Goal: Register for event/course

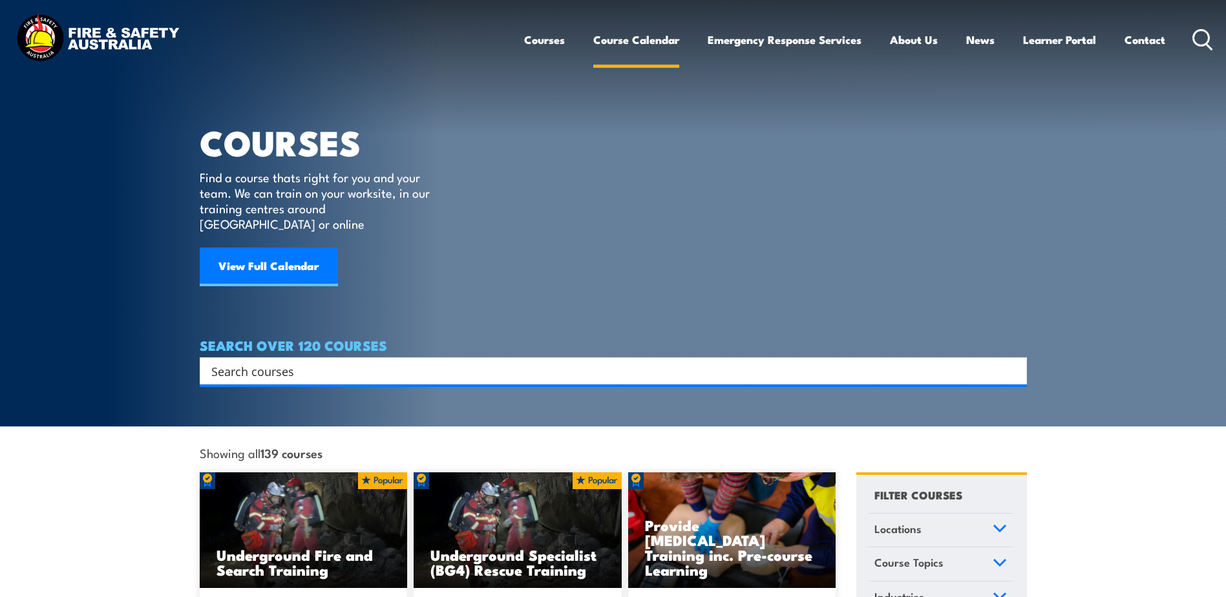
click at [651, 43] on link "Course Calendar" at bounding box center [636, 40] width 86 height 34
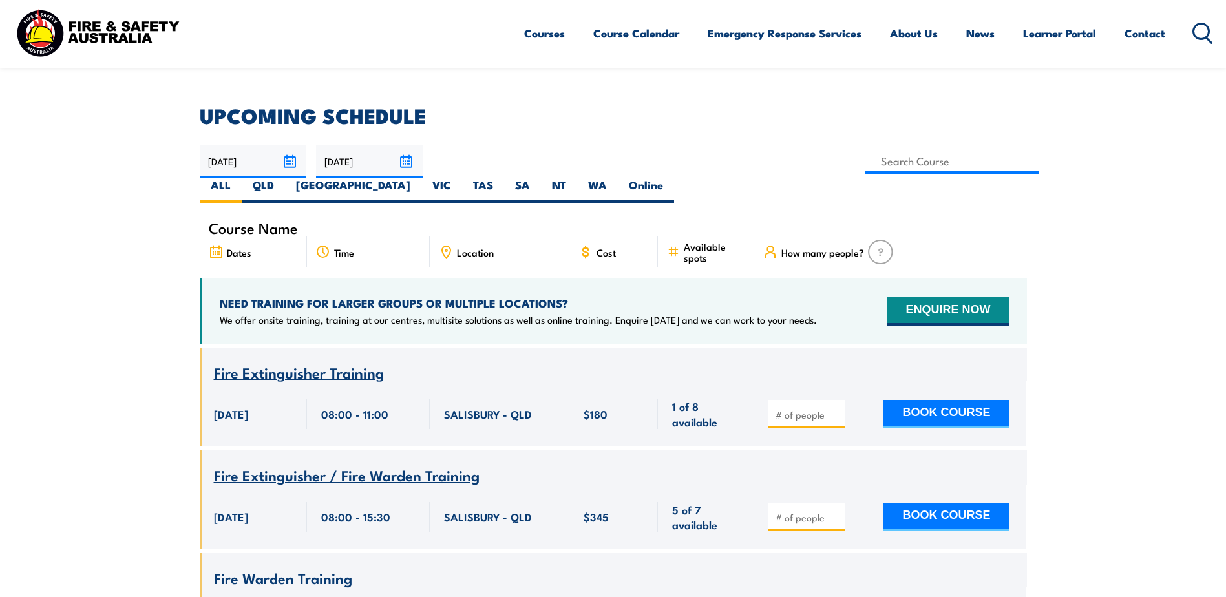
scroll to position [323, 0]
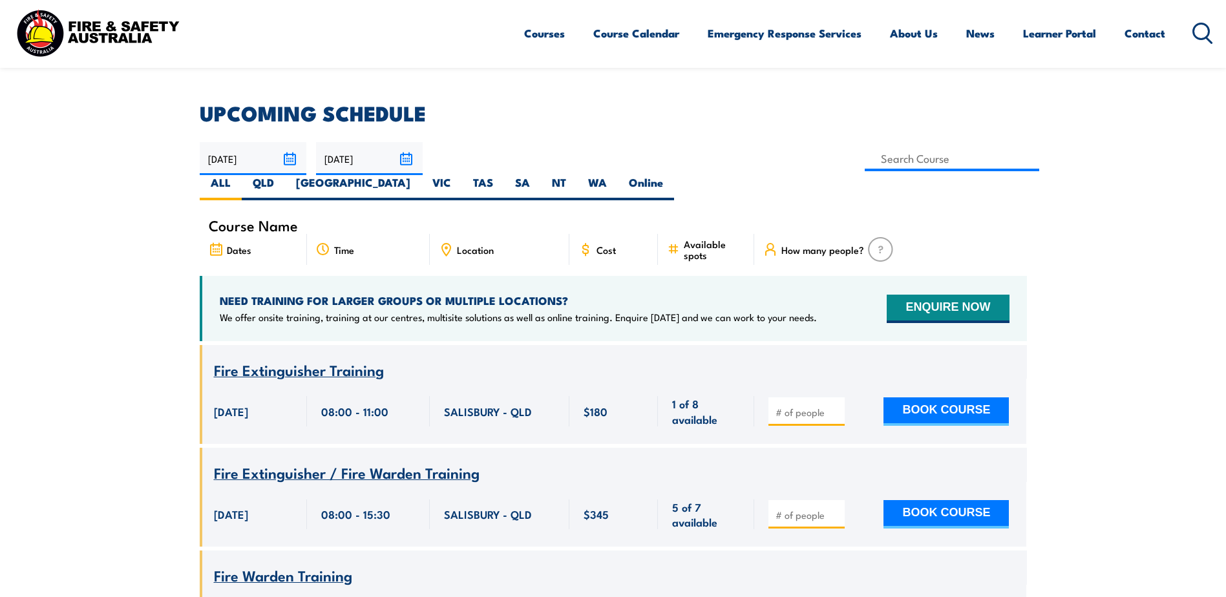
click at [411, 156] on input "[DATE]" at bounding box center [369, 158] width 107 height 33
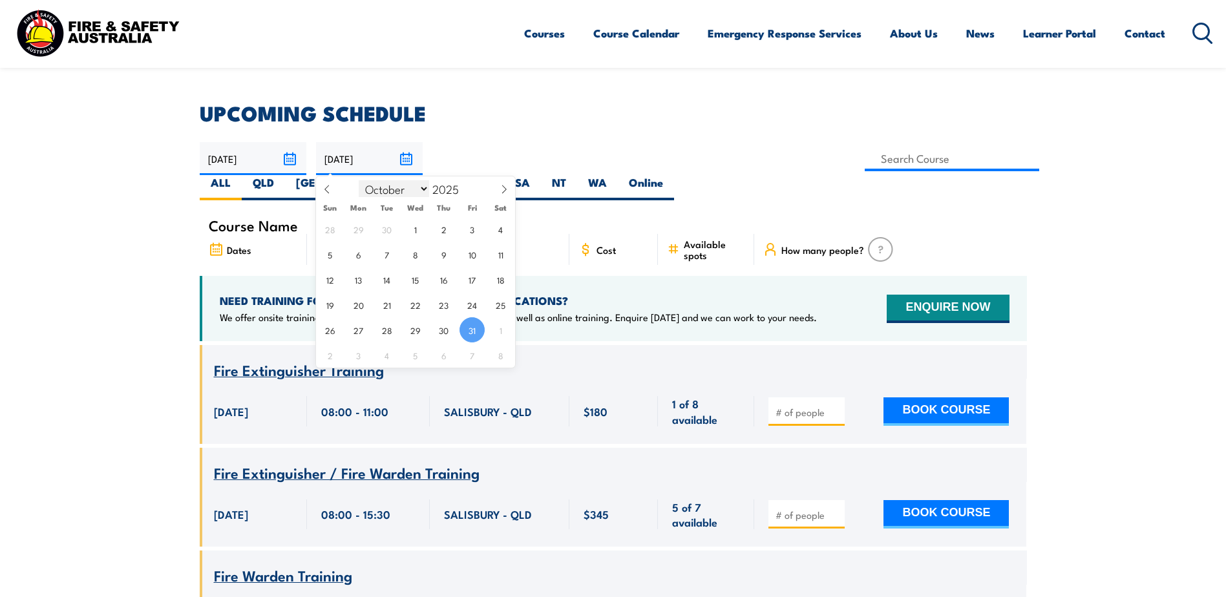
click at [426, 191] on select "January February March April May June July August September October November De…" at bounding box center [394, 188] width 70 height 17
select select "11"
click at [359, 180] on select "January February March April May June July August September October November De…" at bounding box center [394, 188] width 70 height 17
click at [412, 333] on span "31" at bounding box center [415, 329] width 25 height 25
type input "[DATE]"
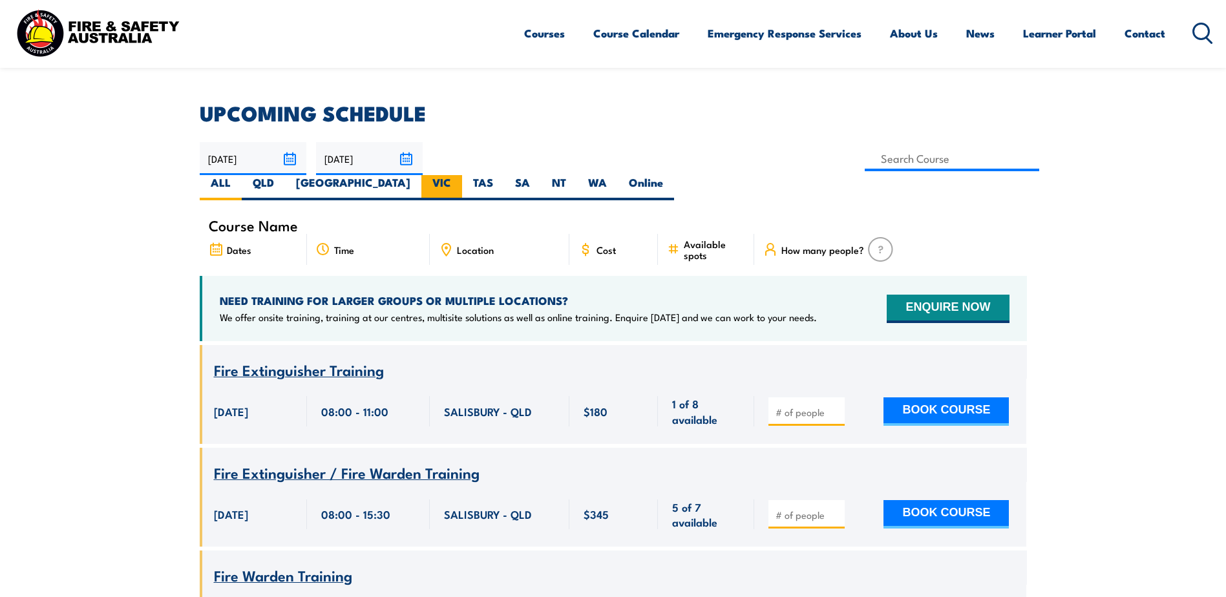
click at [462, 175] on label "VIC" at bounding box center [441, 187] width 41 height 25
click at [460, 175] on input "VIC" at bounding box center [455, 179] width 8 height 8
radio input "true"
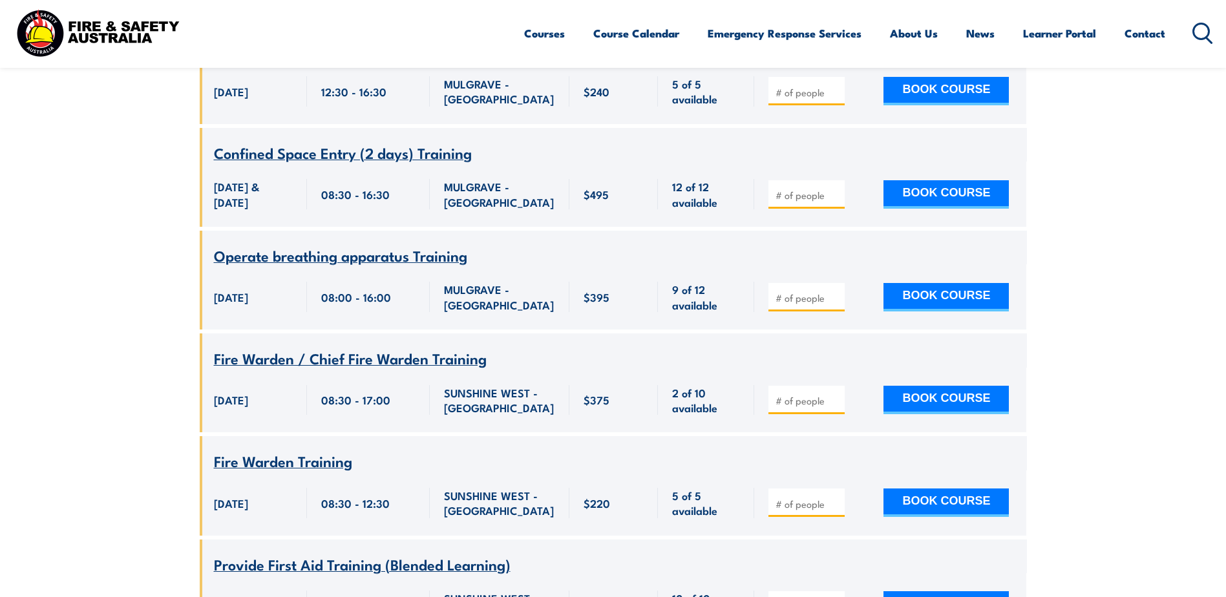
scroll to position [4660, 0]
